Goal: Information Seeking & Learning: Find specific fact

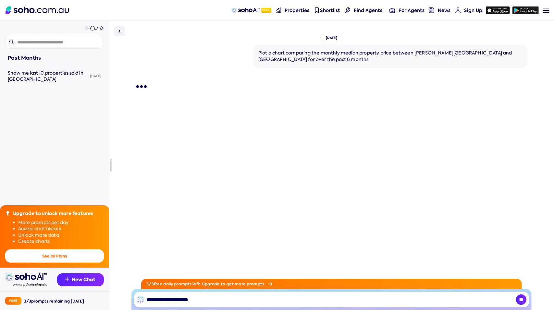
type input "**********"
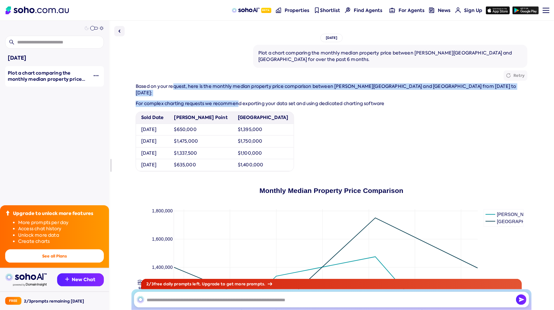
drag, startPoint x: 174, startPoint y: 86, endPoint x: 240, endPoint y: 98, distance: 67.4
click at [240, 98] on div "Based on your request, here is the monthly median property price comparison bet…" at bounding box center [332, 246] width 392 height 327
click at [240, 101] on p "For complex charting requests we recommend exporting your data set and using de…" at bounding box center [332, 104] width 392 height 6
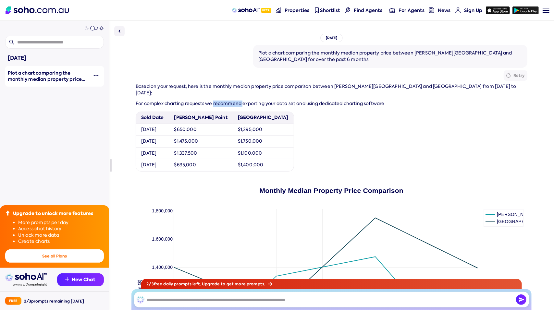
click at [240, 101] on p "For complex charting requests we recommend exporting your data set and using de…" at bounding box center [332, 104] width 392 height 6
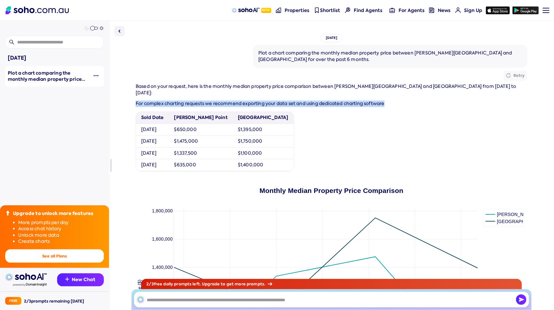
click at [240, 101] on p "For complex charting requests we recommend exporting your data set and using de…" at bounding box center [332, 104] width 392 height 6
click at [268, 101] on p "For complex charting requests we recommend exporting your data set and using de…" at bounding box center [332, 104] width 392 height 6
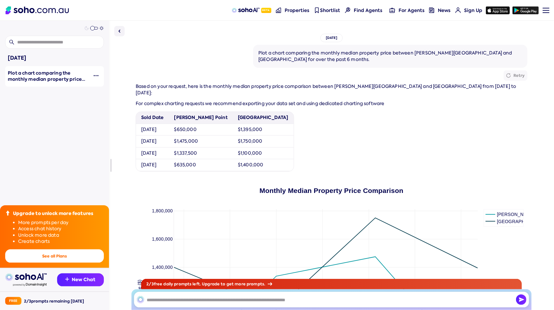
click at [260, 81] on div "Plot a chart comparing the monthly median property price between potts point an…" at bounding box center [332, 235] width 392 height 381
click at [257, 88] on span "Based on your request, here is the monthly median property price comparison bet…" at bounding box center [326, 89] width 381 height 12
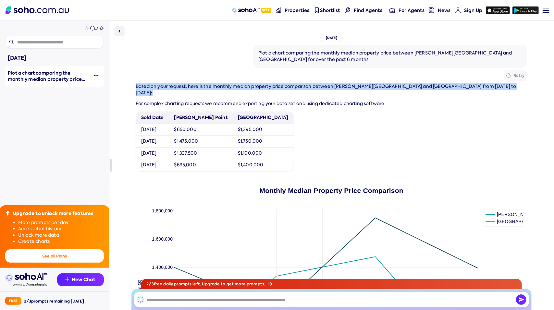
click at [257, 88] on span "Based on your request, here is the monthly median property price comparison bet…" at bounding box center [326, 89] width 381 height 12
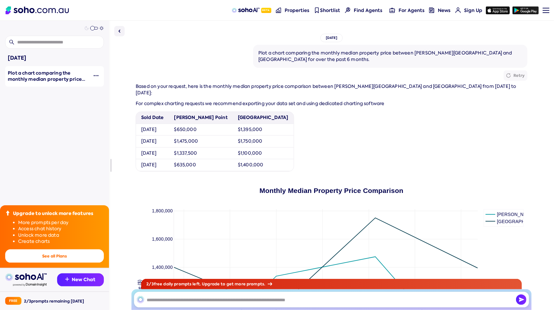
click at [249, 101] on p "For complex charting requests we recommend exporting your data set and using de…" at bounding box center [332, 104] width 392 height 6
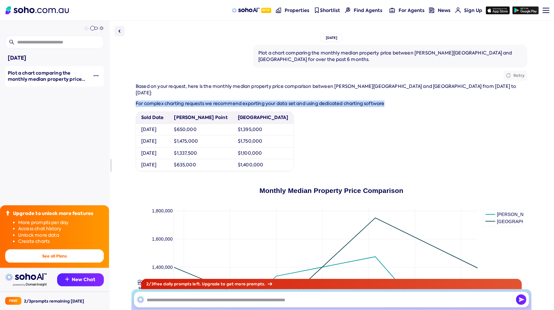
click at [249, 101] on p "For complex charting requests we recommend exporting your data set and using de…" at bounding box center [332, 104] width 392 height 6
